Goal: Transaction & Acquisition: Download file/media

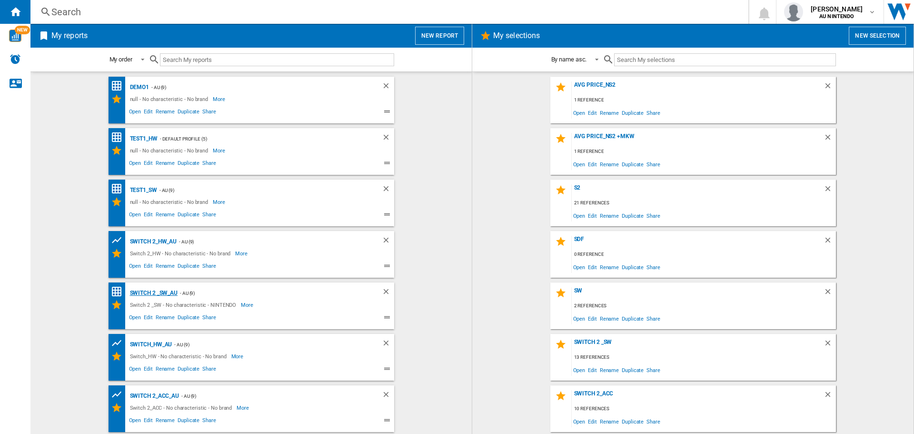
scroll to position [50, 0]
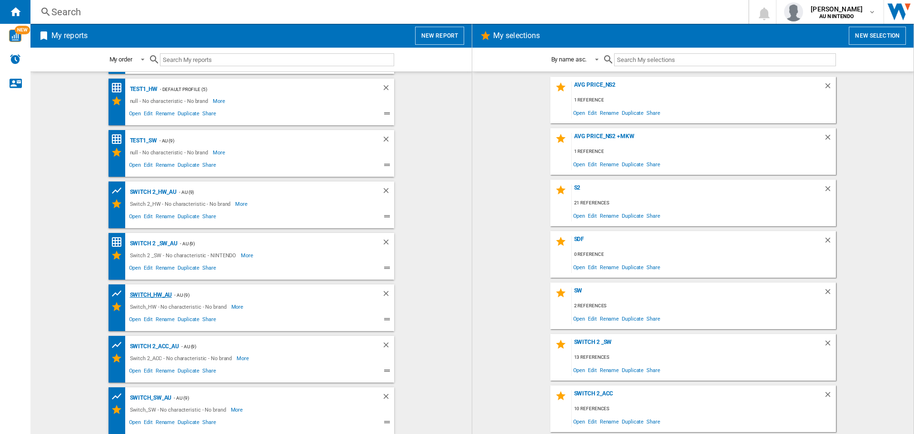
click at [146, 294] on div "Switch_HW_AU" at bounding box center [150, 295] width 45 height 12
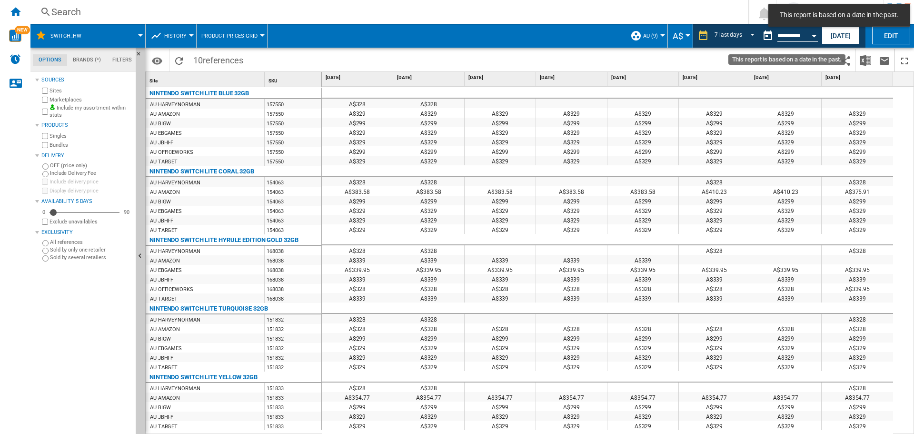
click at [815, 39] on button "Open calendar" at bounding box center [813, 34] width 17 height 17
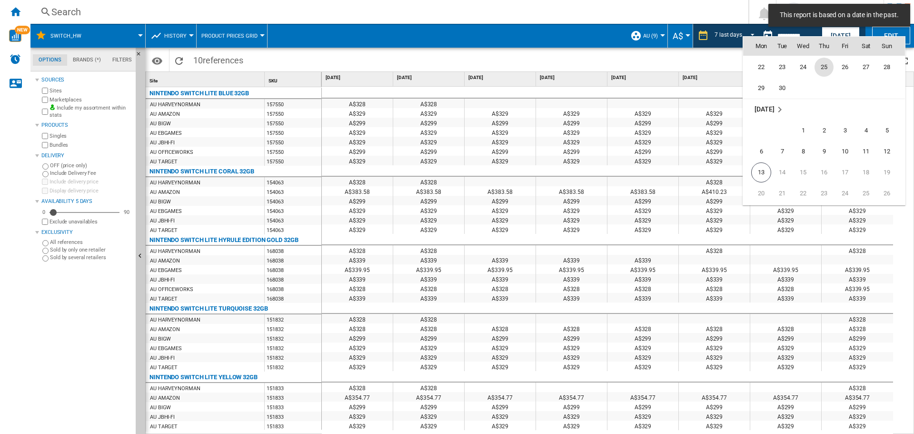
scroll to position [4511, 0]
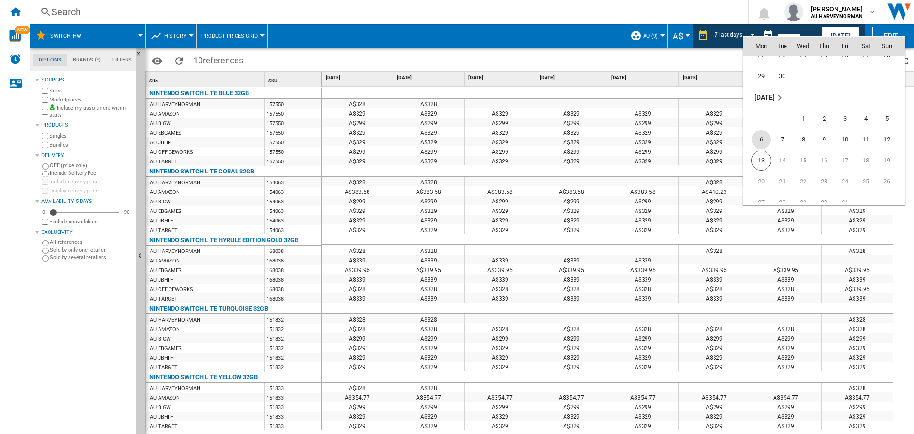
click at [761, 143] on span "6" at bounding box center [761, 139] width 19 height 19
type input "**********"
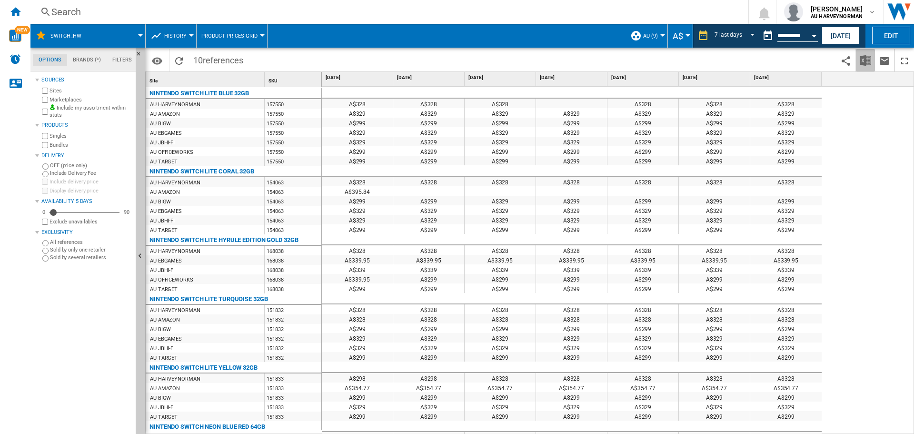
click at [869, 60] on img "Download in Excel" at bounding box center [865, 60] width 11 height 11
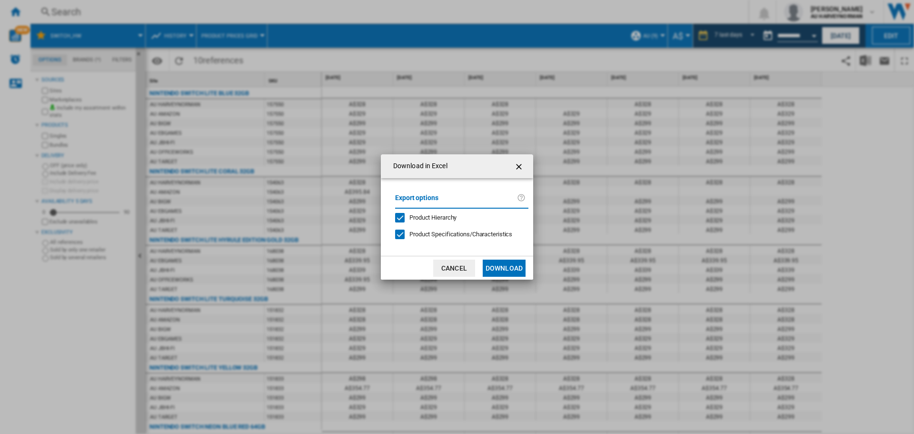
click at [505, 267] on button "Download" at bounding box center [504, 267] width 43 height 17
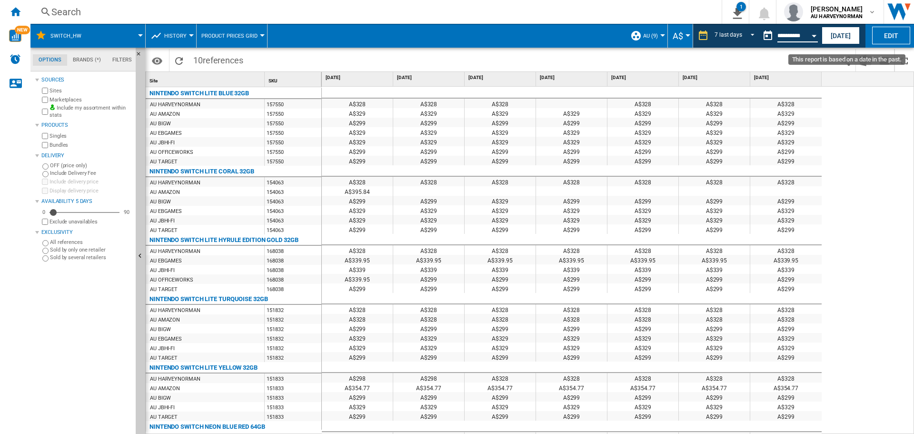
click at [792, 39] on input "**********" at bounding box center [797, 37] width 40 height 9
click at [815, 34] on button "Open calendar" at bounding box center [813, 34] width 17 height 17
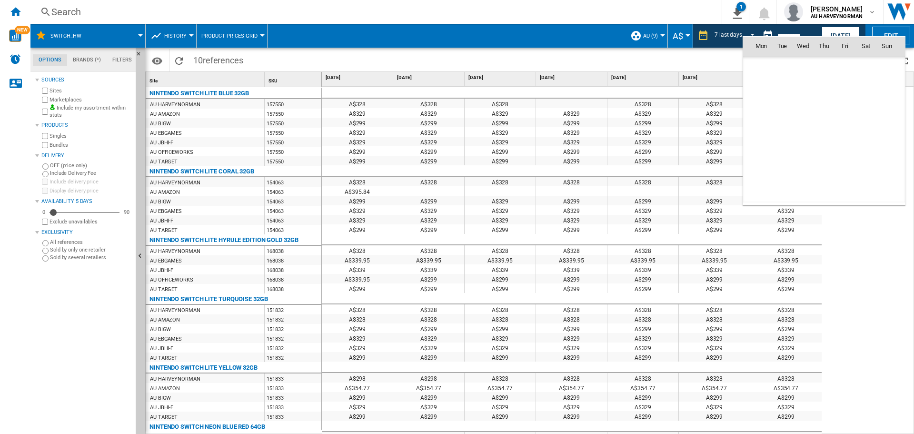
scroll to position [4541, 0]
drag, startPoint x: 764, startPoint y: 132, endPoint x: 780, endPoint y: 168, distance: 38.8
click at [764, 133] on span "13" at bounding box center [761, 129] width 20 height 20
type input "**********"
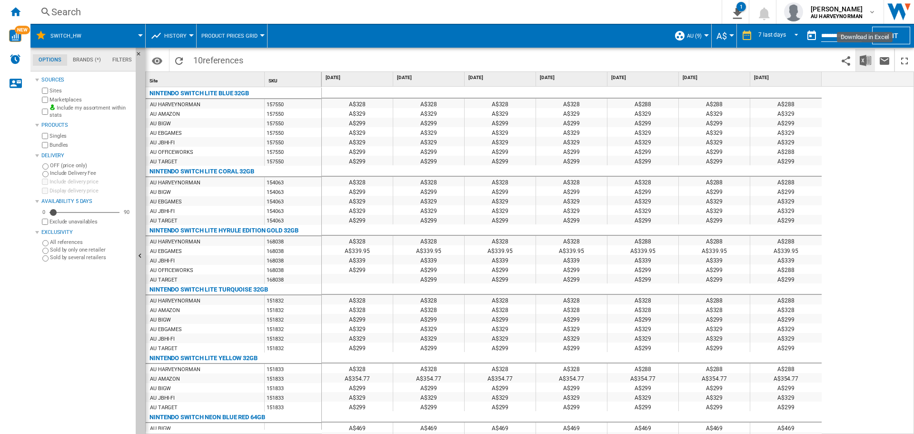
click at [863, 63] on img "Download in Excel" at bounding box center [865, 60] width 11 height 11
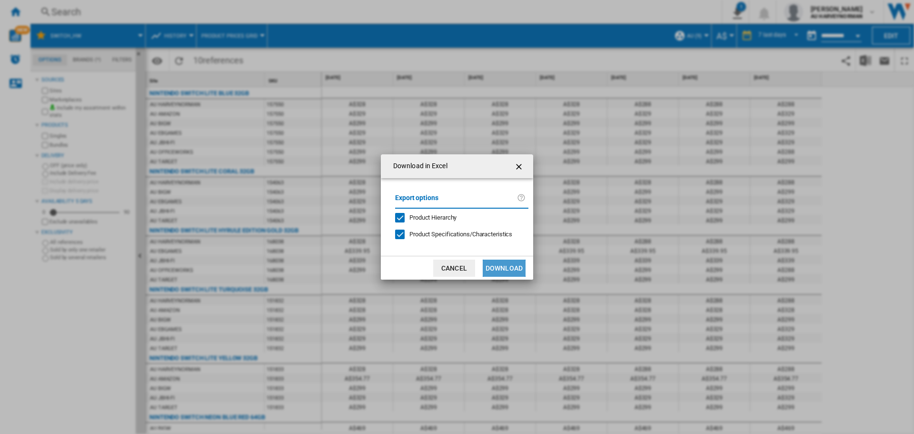
click at [499, 265] on button "Download" at bounding box center [504, 267] width 43 height 17
